Goal: Task Accomplishment & Management: Manage account settings

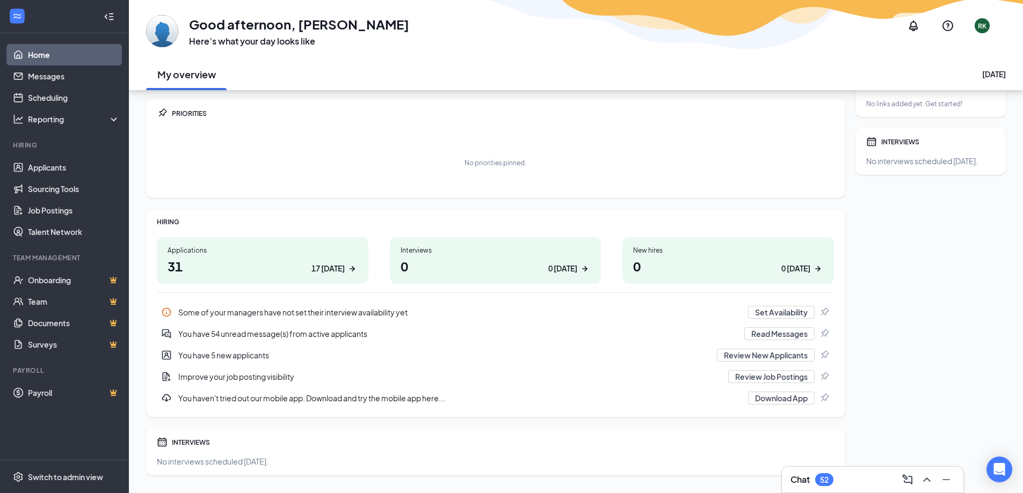
scroll to position [53, 0]
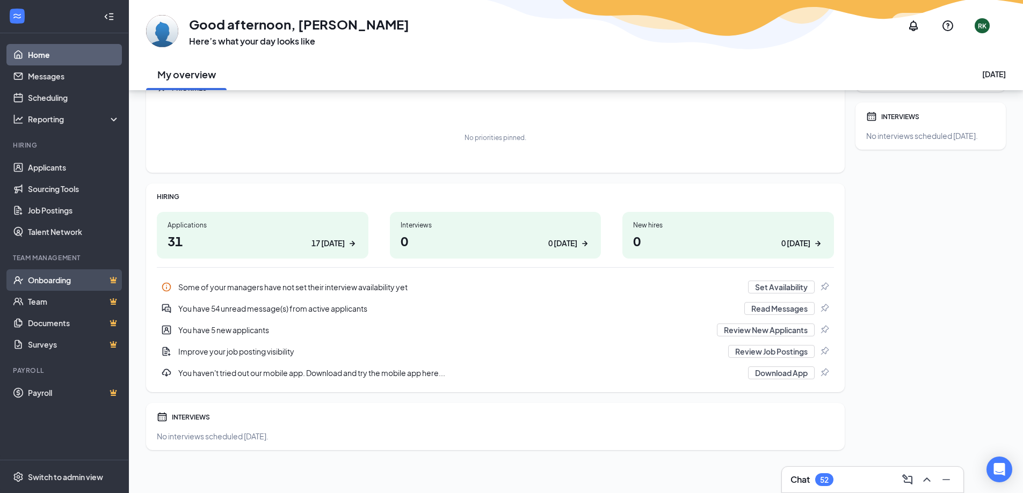
click at [38, 280] on link "Onboarding" at bounding box center [74, 280] width 92 height 21
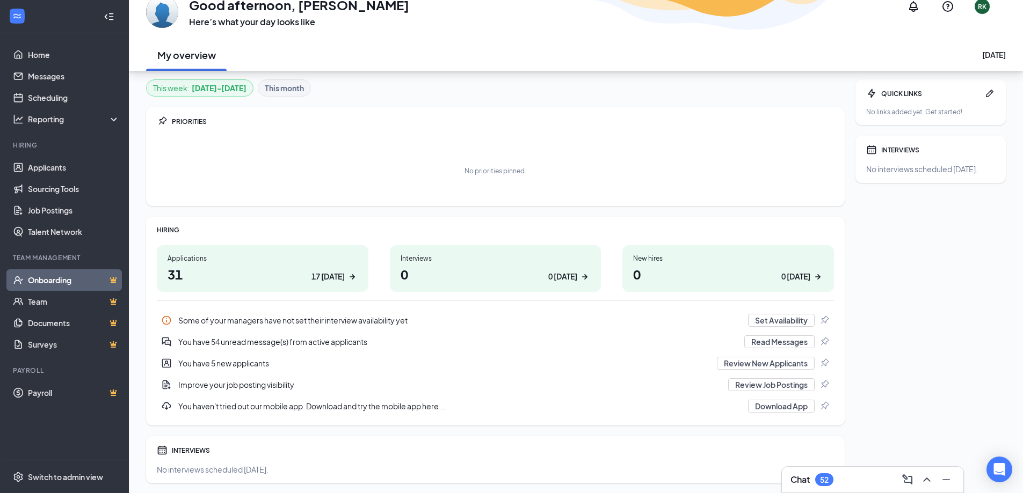
click at [38, 280] on link "Onboarding" at bounding box center [74, 280] width 92 height 21
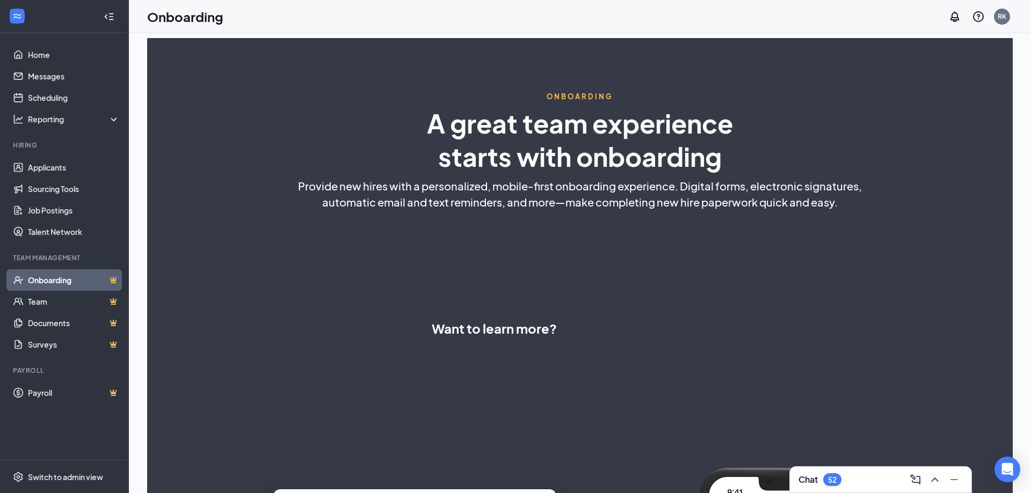
select select "CA"
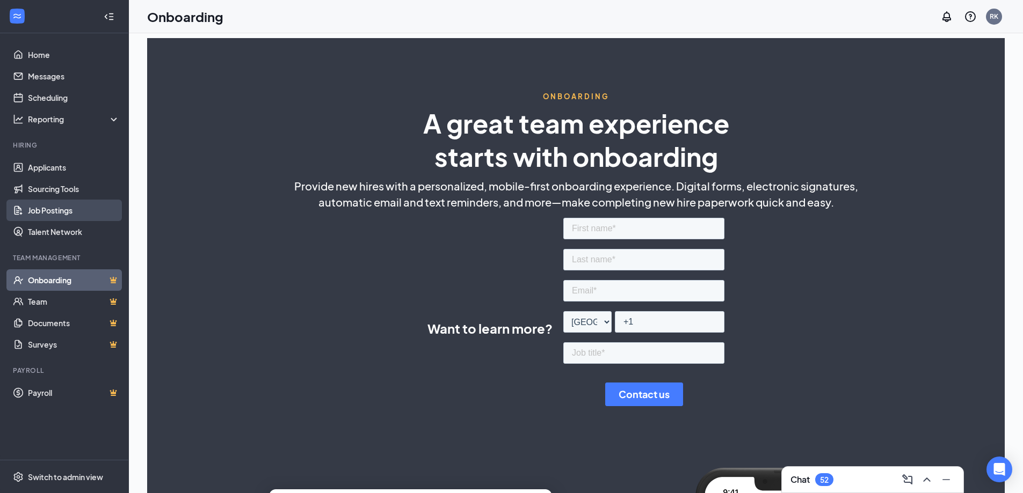
click at [39, 210] on link "Job Postings" at bounding box center [74, 210] width 92 height 21
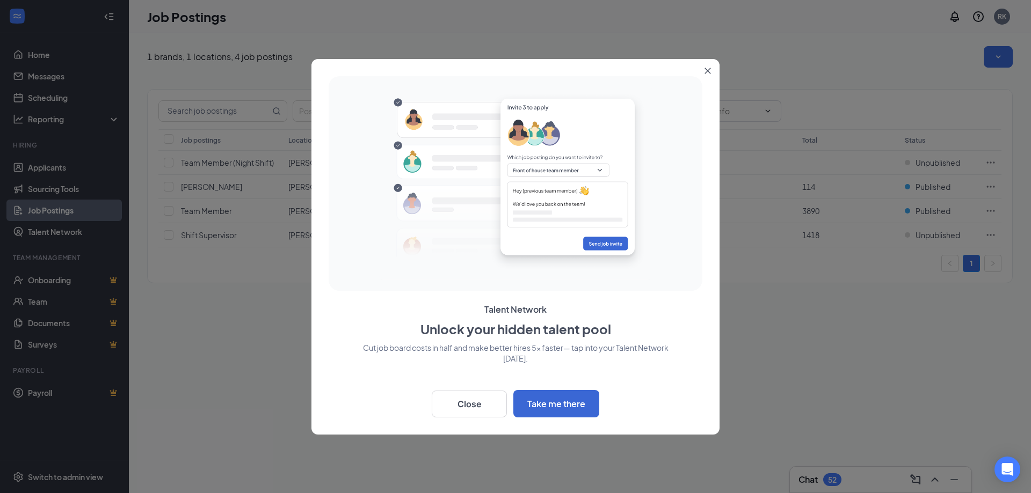
click at [709, 69] on icon "Close" at bounding box center [707, 71] width 6 height 6
click at [709, 69] on div "Positions Departments Hiring process Status Job postings Location Department [D…" at bounding box center [580, 181] width 866 height 227
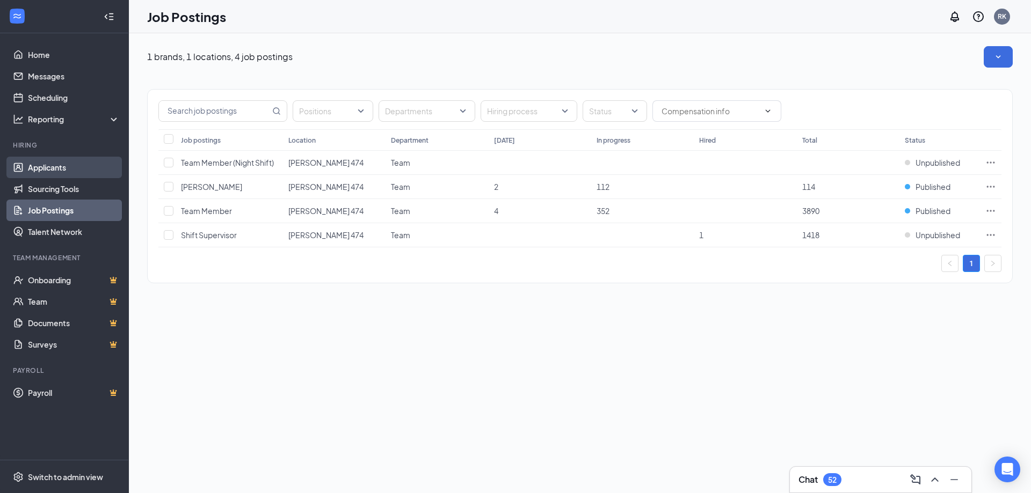
click at [46, 166] on link "Applicants" at bounding box center [74, 167] width 92 height 21
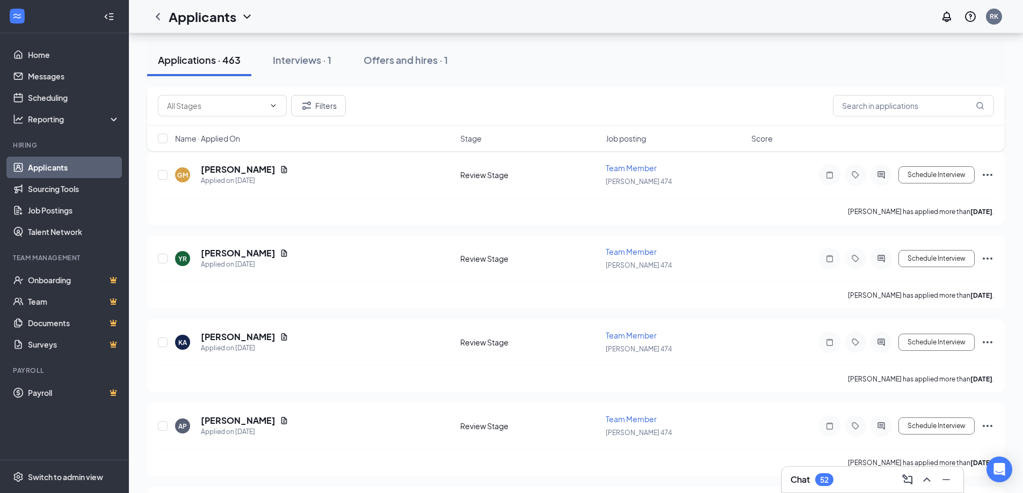
scroll to position [26095, 0]
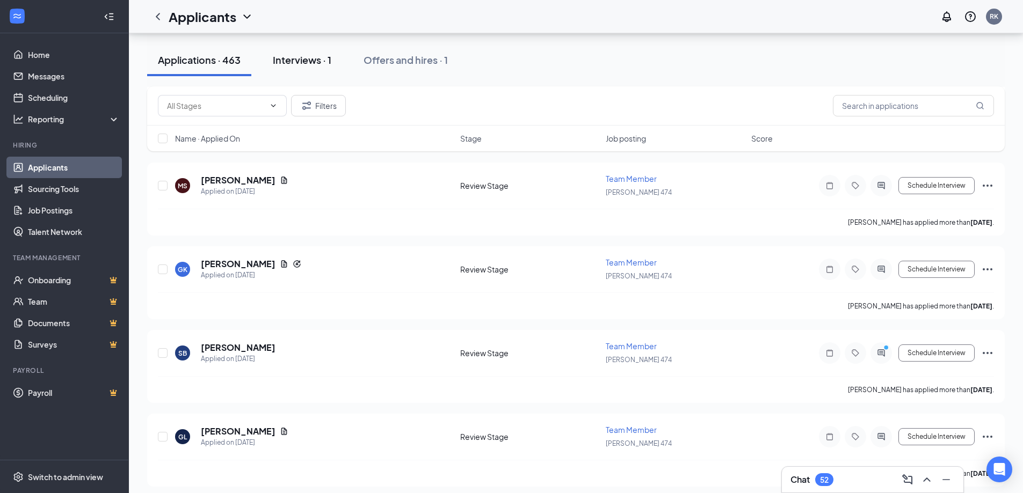
click at [294, 61] on div "Interviews · 1" at bounding box center [302, 59] width 59 height 13
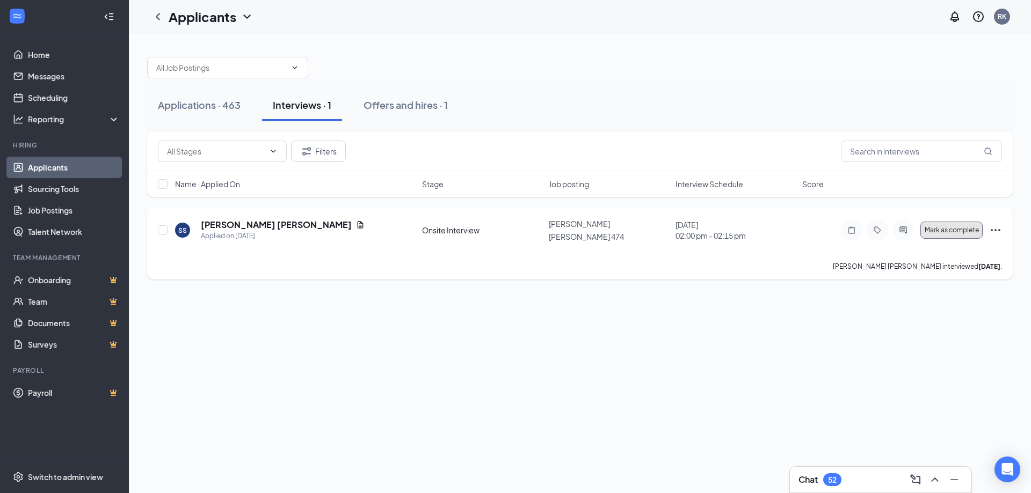
click at [946, 229] on span "Mark as complete" at bounding box center [952, 231] width 54 height 8
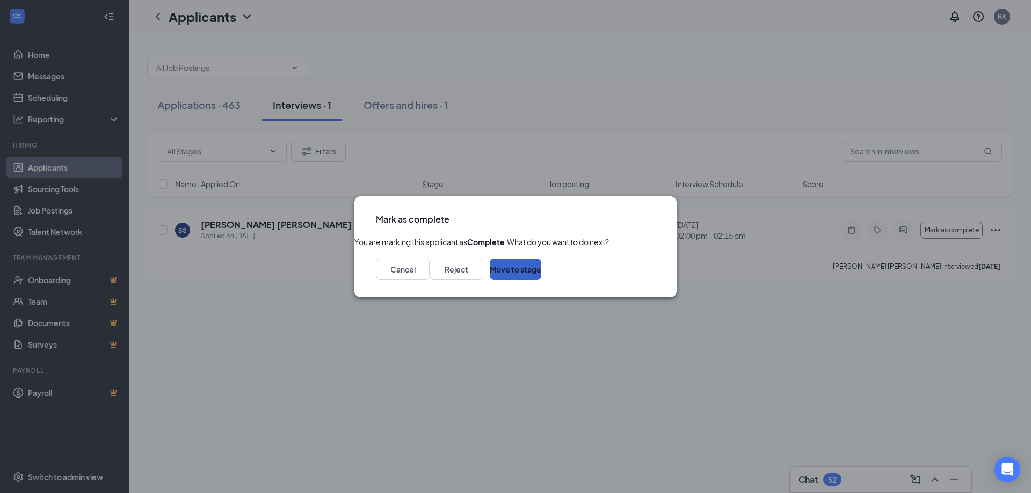
click at [541, 280] on button "Move to stage" at bounding box center [516, 269] width 52 height 21
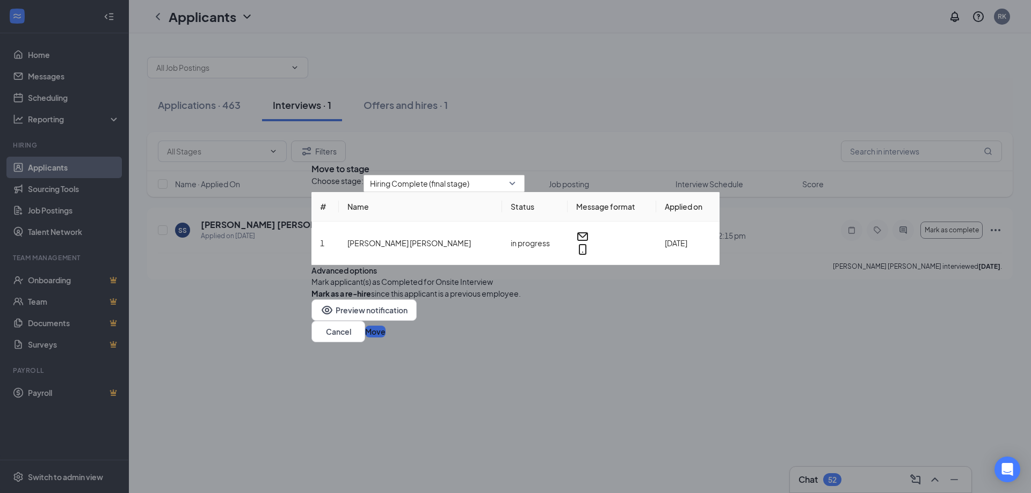
click at [386, 338] on button "Move" at bounding box center [375, 332] width 20 height 12
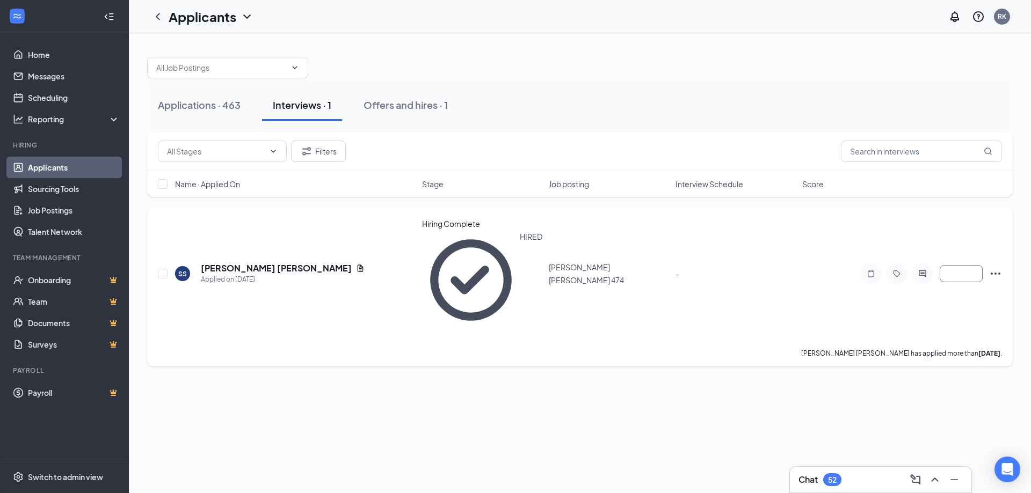
click at [995, 273] on icon "Ellipses" at bounding box center [996, 274] width 10 height 2
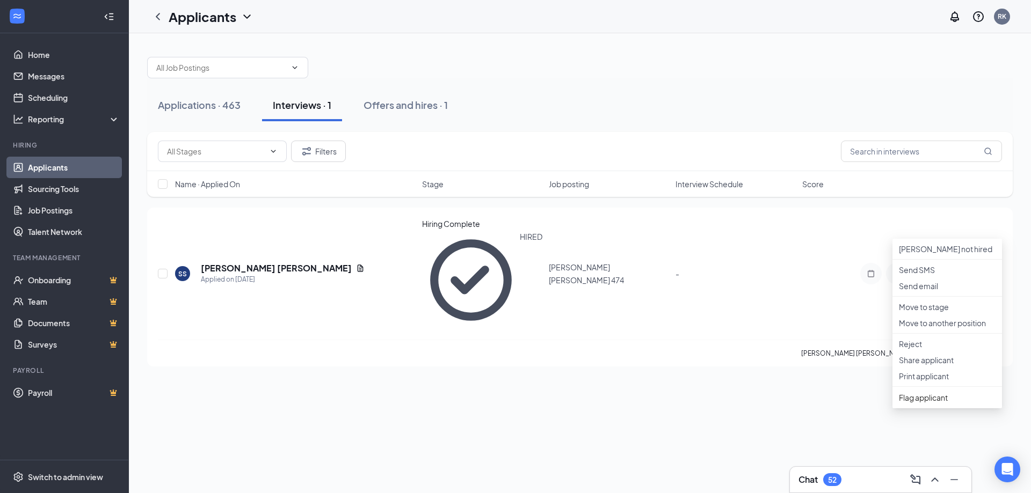
click at [838, 416] on div "Applications · 463 Interviews · 1 Offers and hires · 1 Filters Name · Applied O…" at bounding box center [580, 263] width 902 height 460
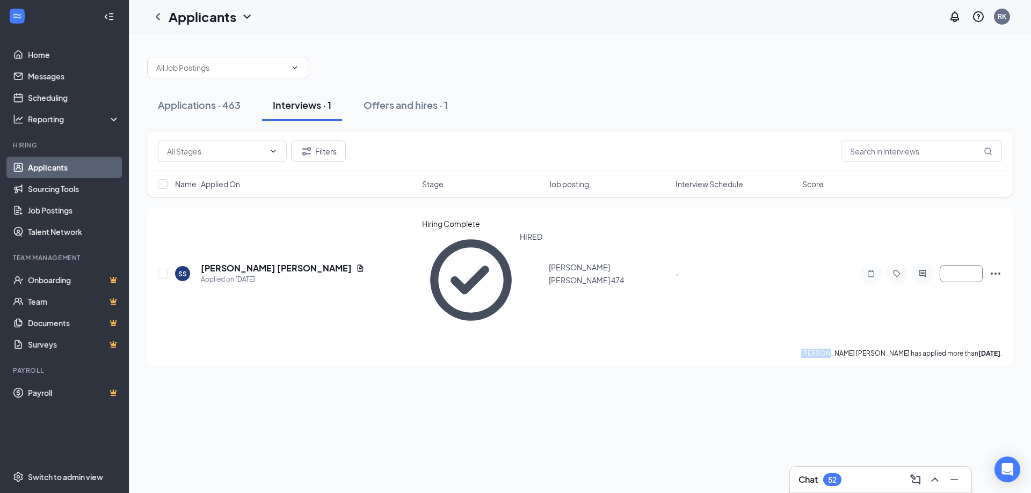
click at [838, 416] on div "Applications · 463 Interviews · 1 Offers and hires · 1 Filters Name · Applied O…" at bounding box center [580, 263] width 902 height 460
click at [947, 265] on button "button" at bounding box center [961, 273] width 43 height 17
